Goal: Download file/media

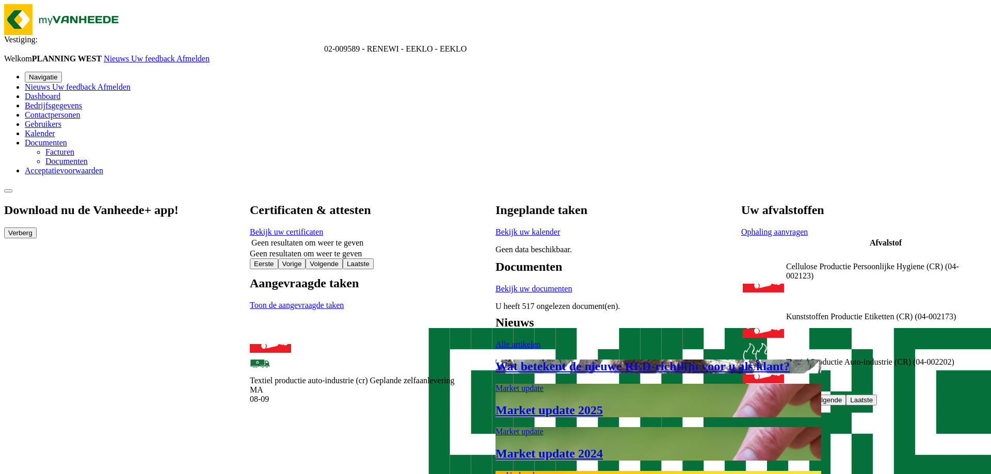
click at [25, 147] on span at bounding box center [25, 142] width 0 height 9
click at [59, 166] on link "Documenten" at bounding box center [66, 161] width 42 height 9
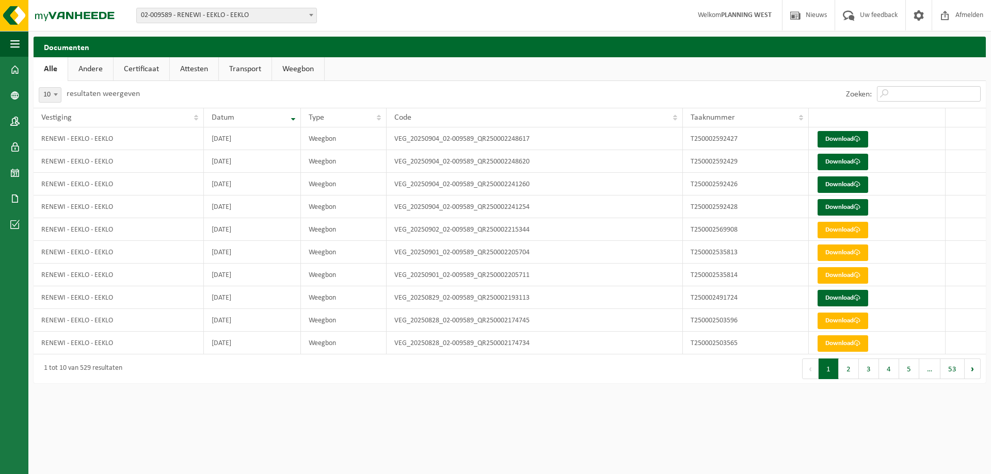
click at [900, 93] on input "Zoeken:" at bounding box center [929, 93] width 104 height 15
paste input "T250002126623"
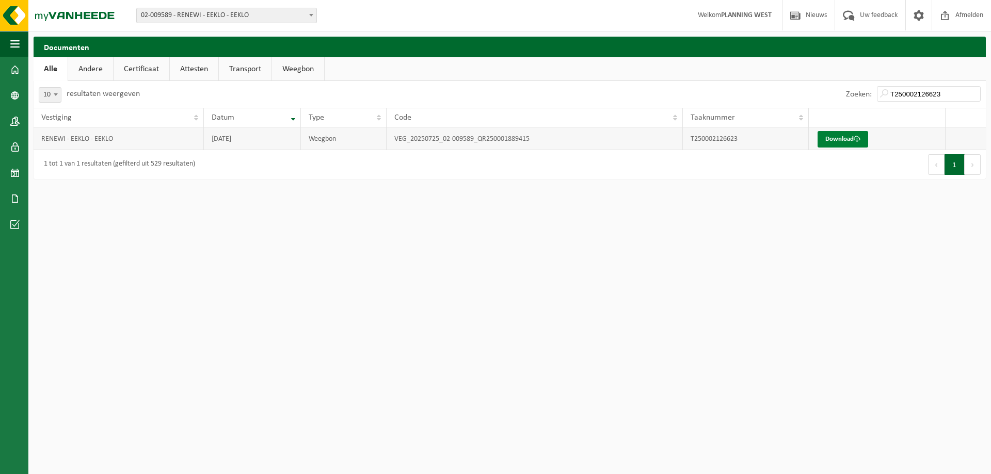
click at [839, 143] on link "Download" at bounding box center [843, 139] width 51 height 17
click at [160, 206] on html "Vestiging: 01-052840 - RENEWI NV - MOL 10-864850 - CARDON LOG - CHANTIER RENEWI…" at bounding box center [495, 237] width 991 height 474
drag, startPoint x: 947, startPoint y: 91, endPoint x: 878, endPoint y: 91, distance: 68.6
click at [878, 91] on input "T250002126623" at bounding box center [929, 93] width 104 height 15
paste input "236442"
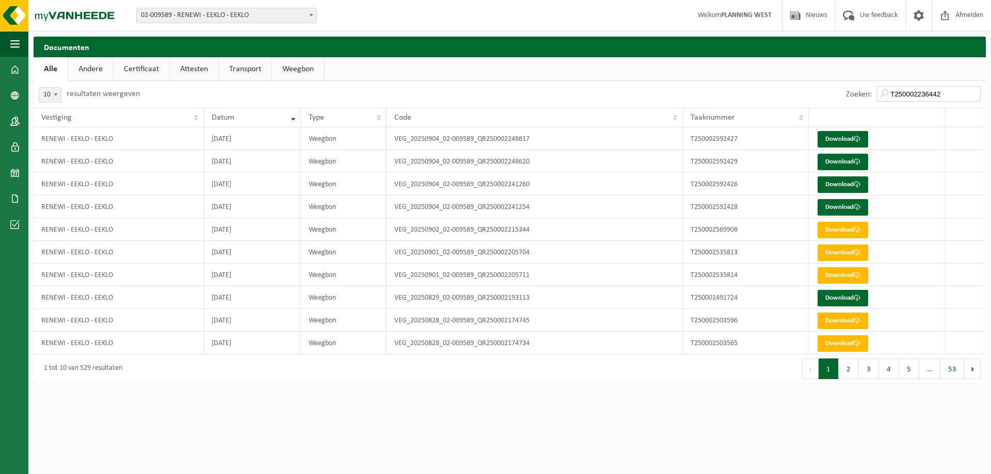
drag, startPoint x: 947, startPoint y: 90, endPoint x: 892, endPoint y: 92, distance: 55.2
click at [892, 92] on input "T250002236442" at bounding box center [929, 93] width 104 height 15
type input "T250002236442"
click at [974, 96] on input "T250002236442" at bounding box center [929, 93] width 104 height 15
click at [29, 16] on img at bounding box center [62, 15] width 124 height 31
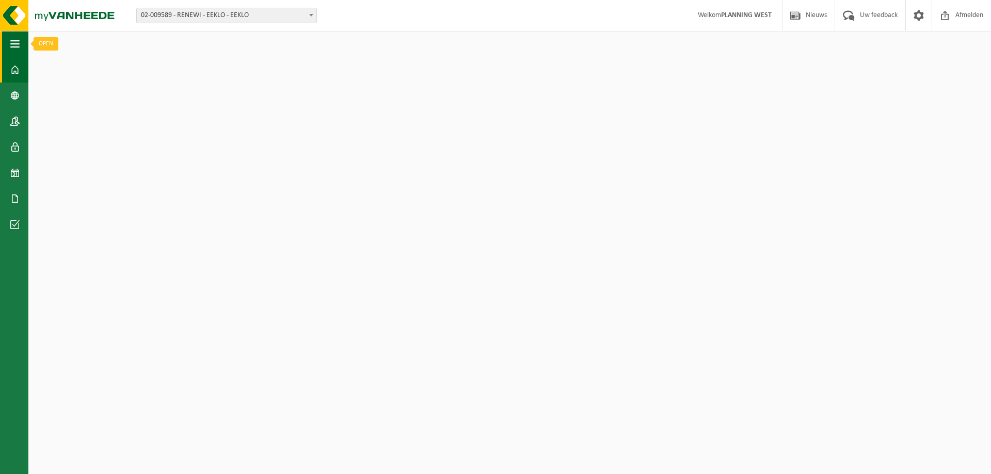
click at [21, 43] on button "Navigatie" at bounding box center [14, 44] width 28 height 26
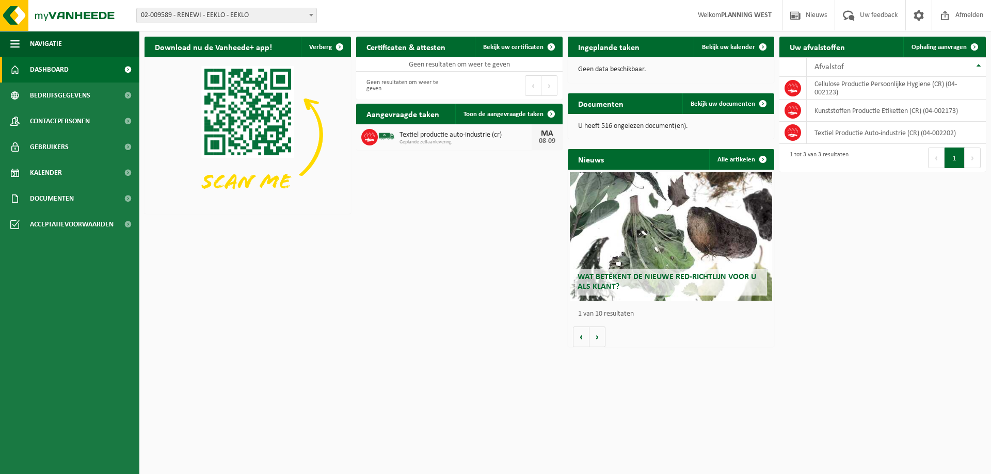
click at [132, 69] on span at bounding box center [127, 70] width 23 height 26
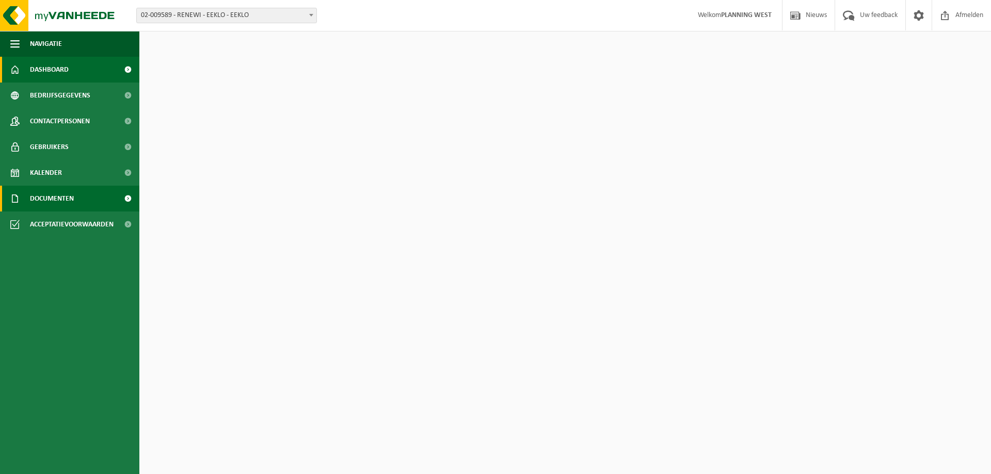
click at [73, 198] on span "Documenten" at bounding box center [52, 199] width 44 height 26
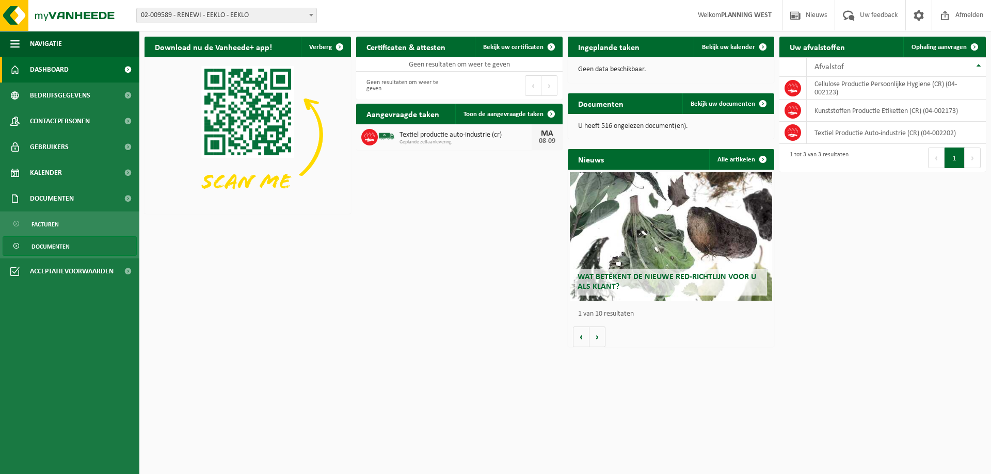
click at [72, 247] on link "Documenten" at bounding box center [70, 246] width 134 height 20
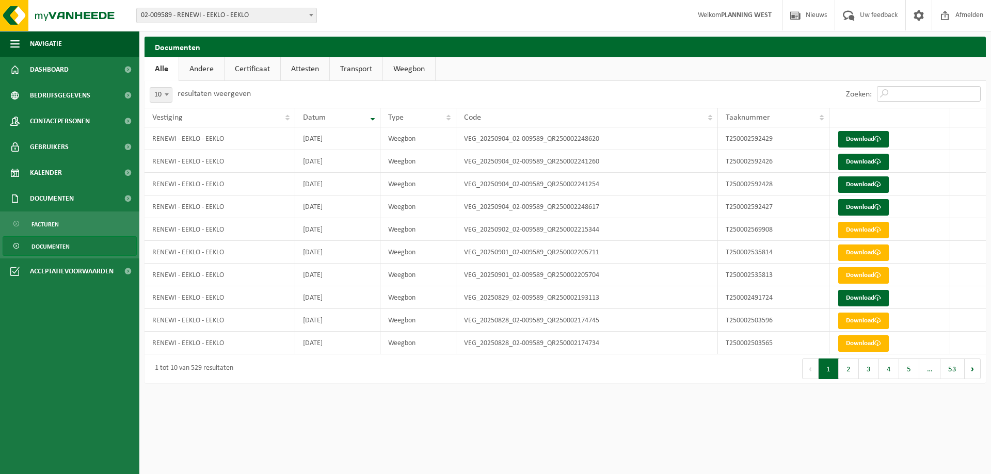
click at [900, 93] on input "Zoeken:" at bounding box center [929, 93] width 104 height 15
paste input "T250002236442"
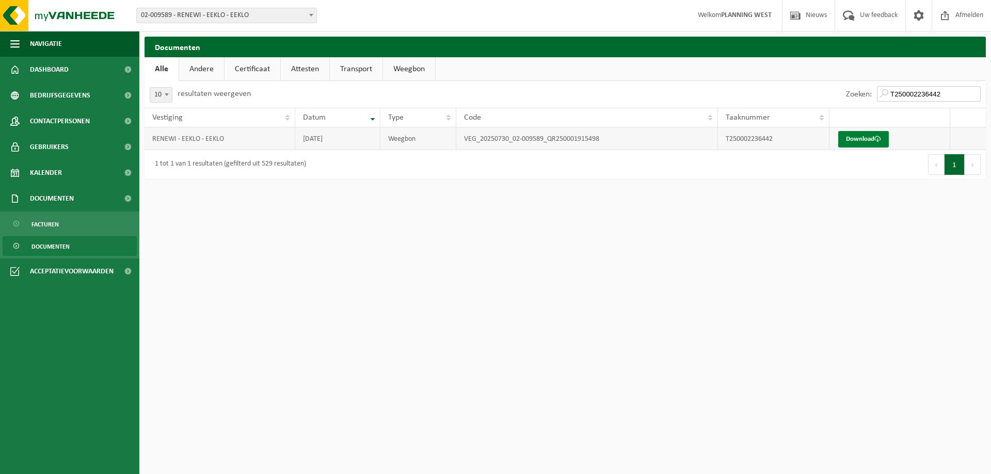
type input "T250002236442"
click at [859, 141] on link "Download" at bounding box center [863, 139] width 51 height 17
click at [63, 241] on span "Documenten" at bounding box center [50, 247] width 38 height 20
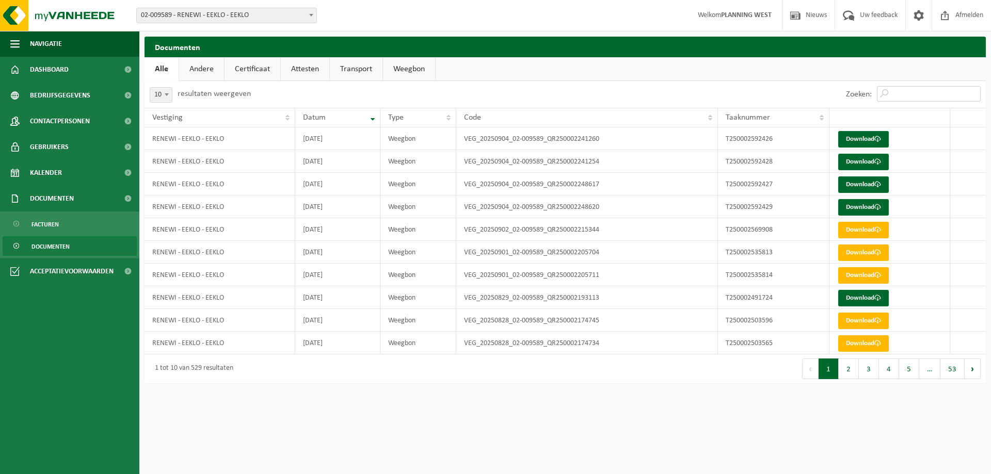
click at [885, 89] on input "Zoeken:" at bounding box center [929, 93] width 104 height 15
paste input "T250002236443"
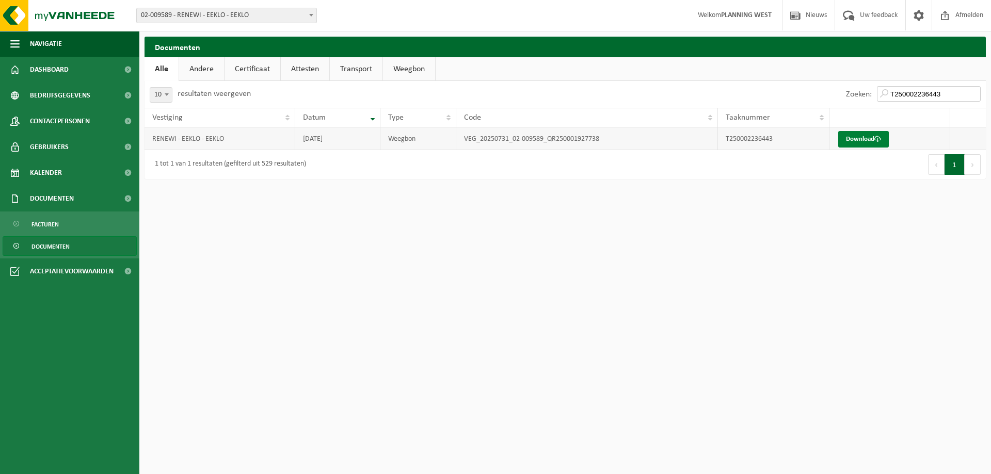
type input "T250002236443"
click at [860, 137] on link "Download" at bounding box center [863, 139] width 51 height 17
click at [69, 70] on link "Dashboard" at bounding box center [69, 70] width 139 height 26
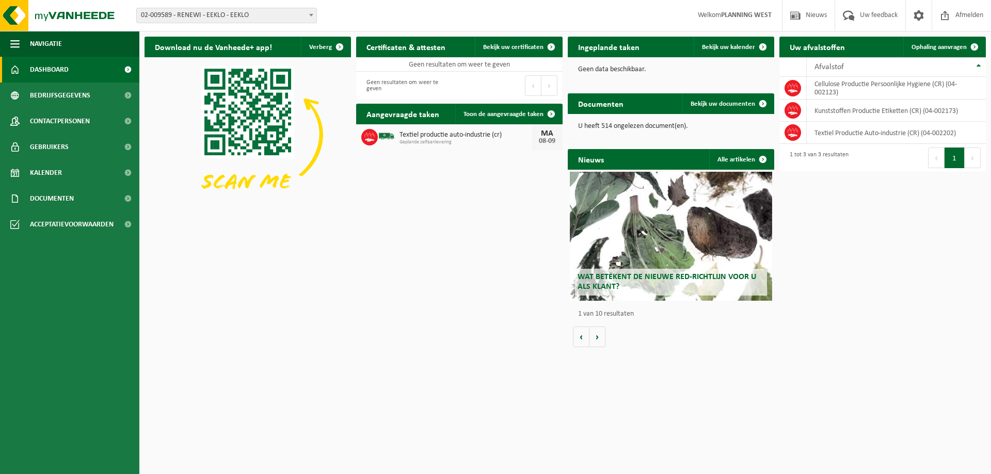
click at [495, 136] on span "Textiel productie auto-industrie (cr)" at bounding box center [465, 135] width 132 height 8
click at [517, 111] on span "Toon de aangevraagde taken" at bounding box center [503, 114] width 80 height 7
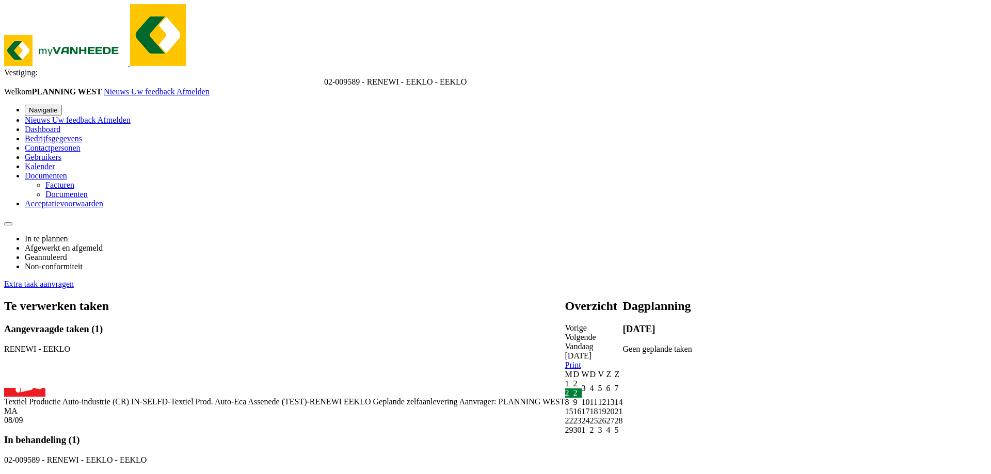
click at [565, 389] on div "2" at bounding box center [569, 393] width 8 height 9
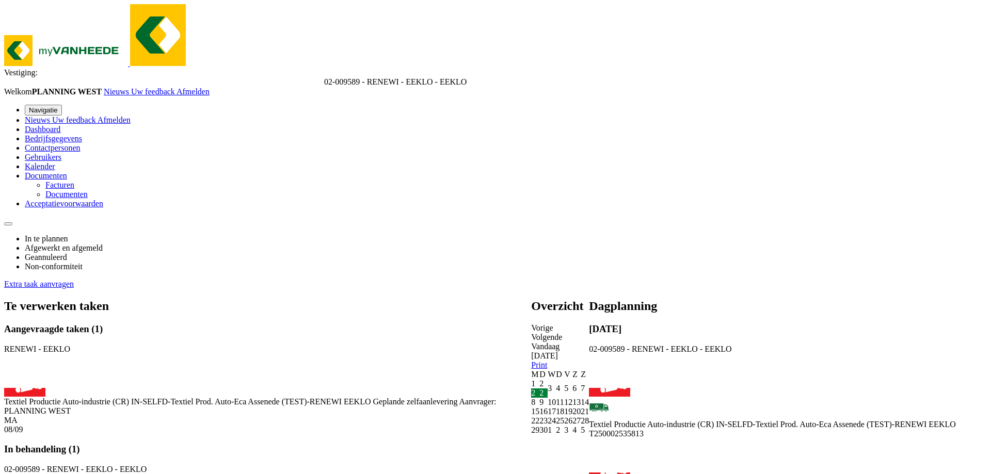
click at [714, 420] on span "Textiel Productie Auto-industrie (CR)" at bounding box center [651, 424] width 125 height 9
click at [889, 420] on span "IN-SELFD-Textiel Prod. Auto-Eca Assenede (TEST)-RENEWI EEKLO" at bounding box center [836, 424] width 240 height 9
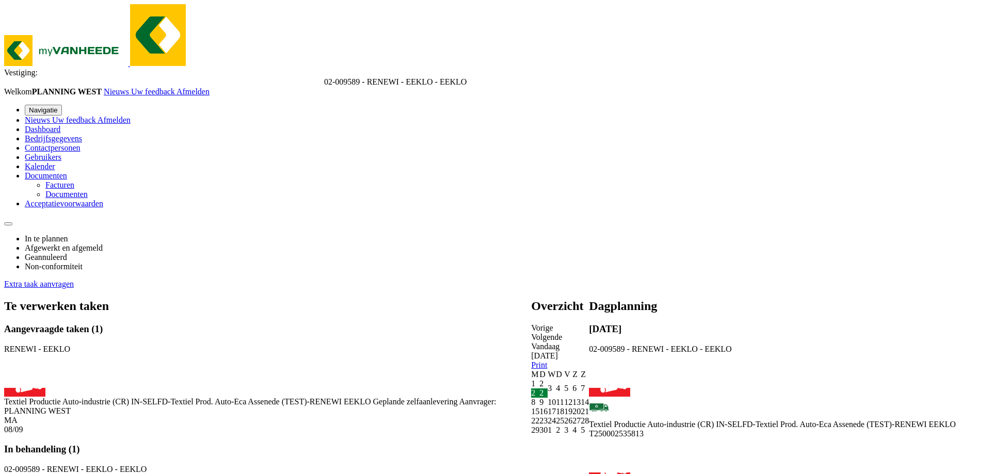
click at [714, 420] on span "Textiel Productie Auto-industrie (CR)" at bounding box center [651, 424] width 125 height 9
